Goal: Find specific page/section: Find specific page/section

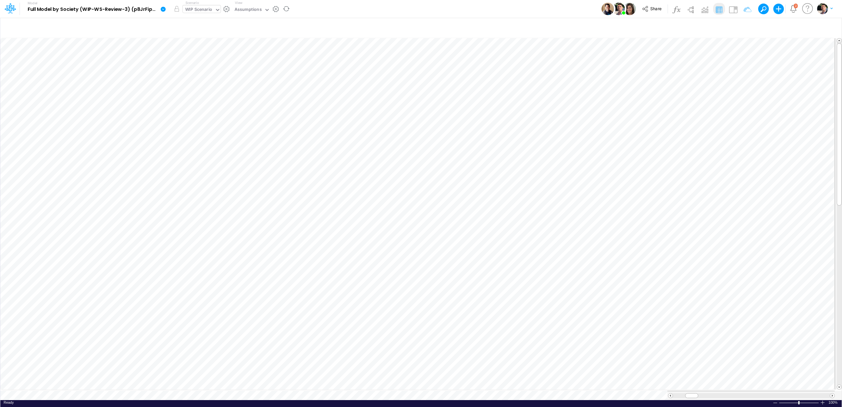
click at [201, 9] on div "WIP Scenario" at bounding box center [198, 10] width 27 height 8
click at [203, 8] on div "WIP Scenario" at bounding box center [198, 10] width 27 height 8
click at [256, 5] on div "View Assumptions" at bounding box center [251, 8] width 38 height 17
click at [255, 9] on div "Assumptions" at bounding box center [248, 10] width 27 height 8
type input "cop"
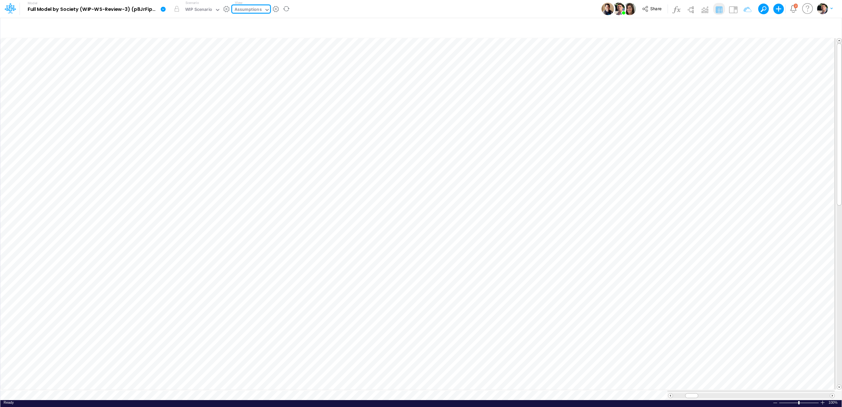
click at [264, 8] on icon at bounding box center [267, 10] width 6 height 6
click at [259, 9] on div "Assumptions" at bounding box center [248, 10] width 27 height 8
click at [261, 7] on div "Assumptions" at bounding box center [248, 10] width 32 height 10
click at [254, 10] on div "Assumptions" at bounding box center [248, 10] width 27 height 8
type input "cop"
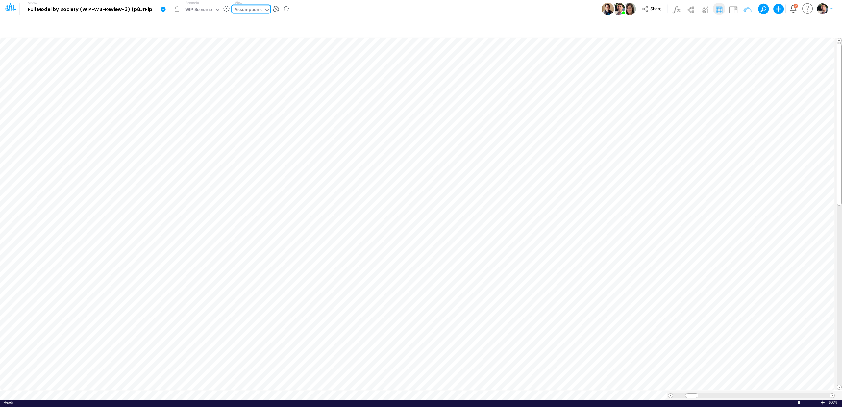
click at [256, 10] on div "Assumptions" at bounding box center [248, 10] width 27 height 8
click at [257, 9] on div "Assumptions" at bounding box center [248, 10] width 27 height 8
